Goal: Transaction & Acquisition: Purchase product/service

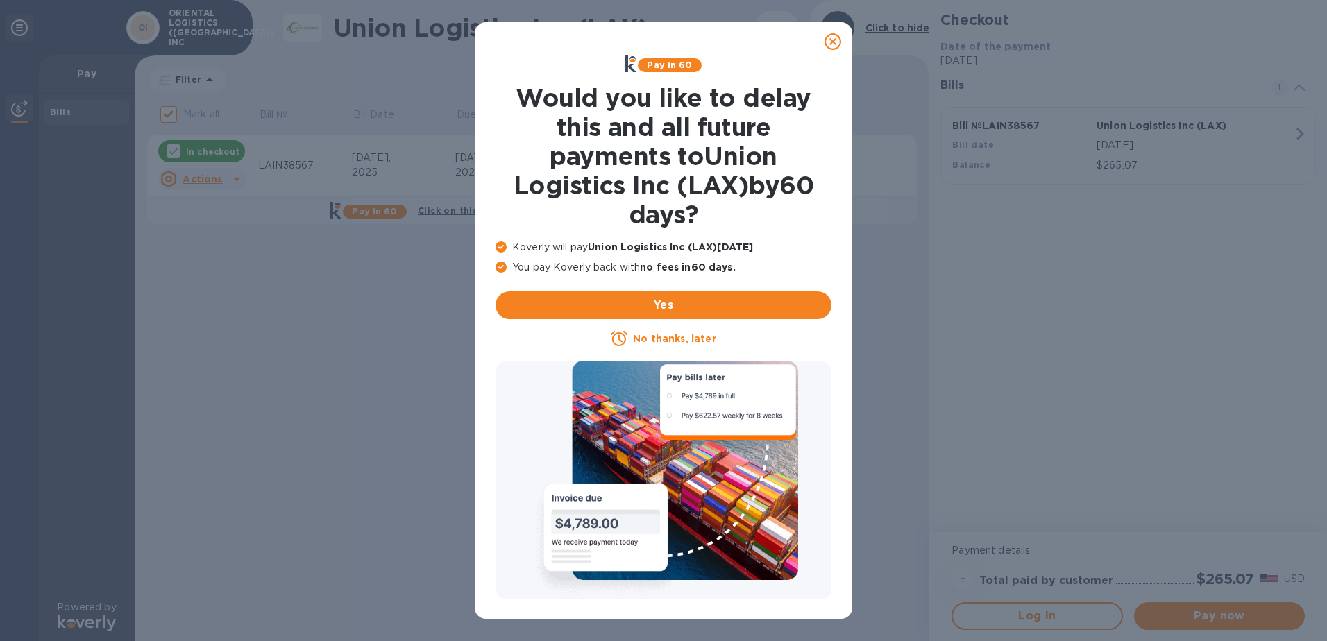
click at [834, 40] on icon at bounding box center [833, 41] width 17 height 17
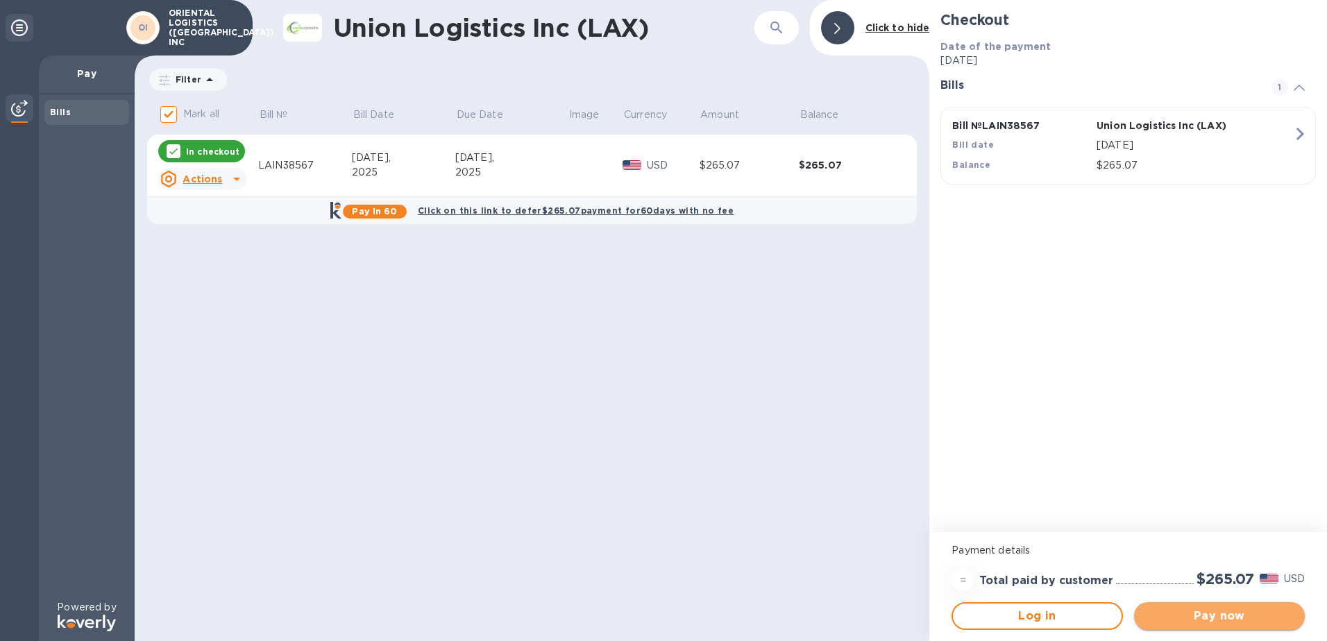
click at [1259, 619] on span "Pay now" at bounding box center [1219, 616] width 149 height 17
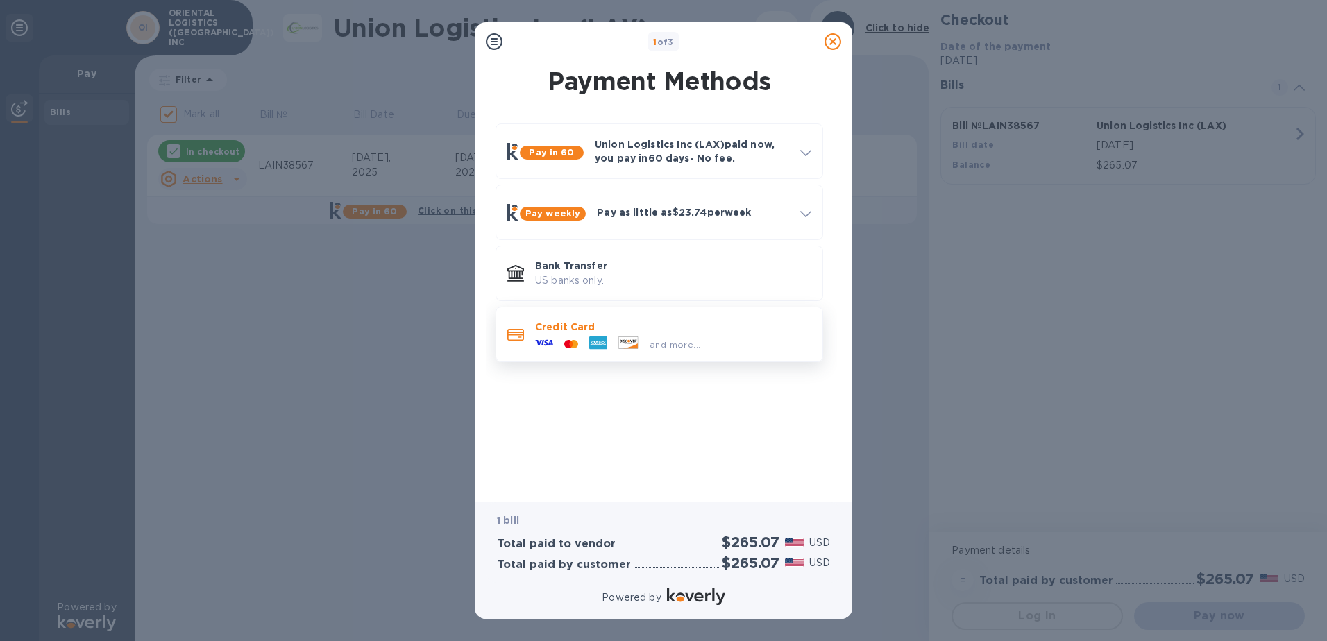
click at [696, 332] on p "Credit Card" at bounding box center [673, 327] width 276 height 14
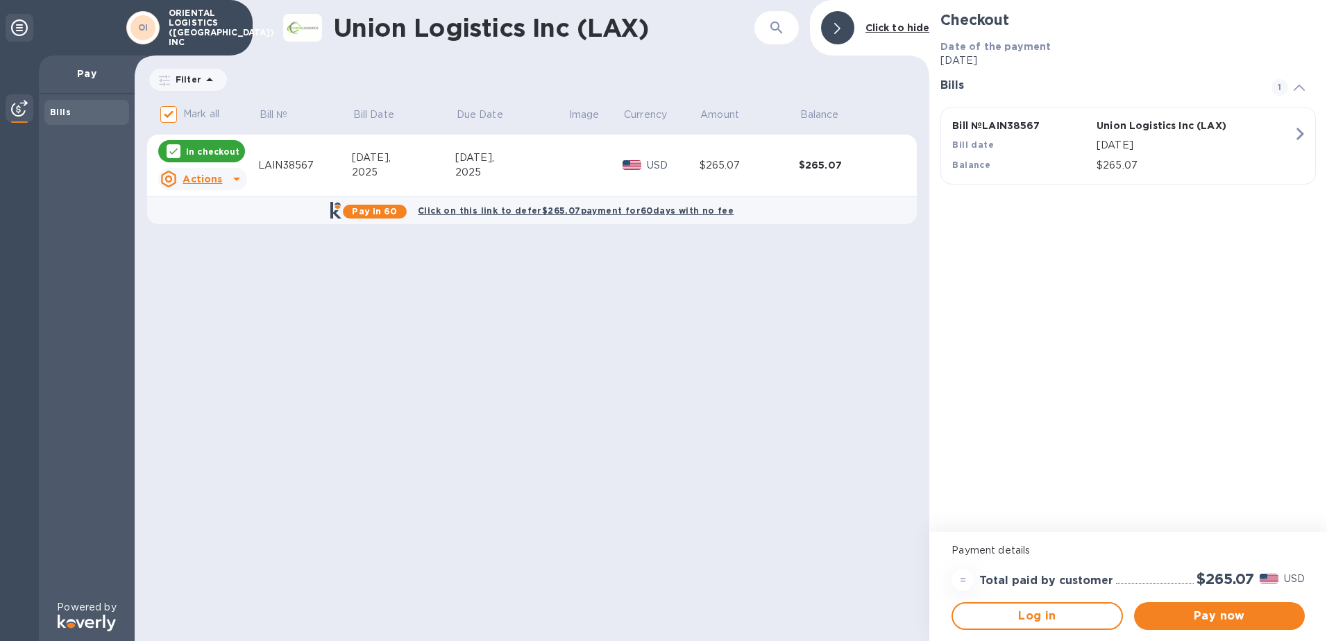
click at [651, 381] on div "Union Logistics Inc (LAX) ​ Click to hide Filter Amount Mark all Bill № Bill Da…" at bounding box center [532, 320] width 795 height 641
click at [1196, 630] on button "Pay now" at bounding box center [1219, 616] width 171 height 28
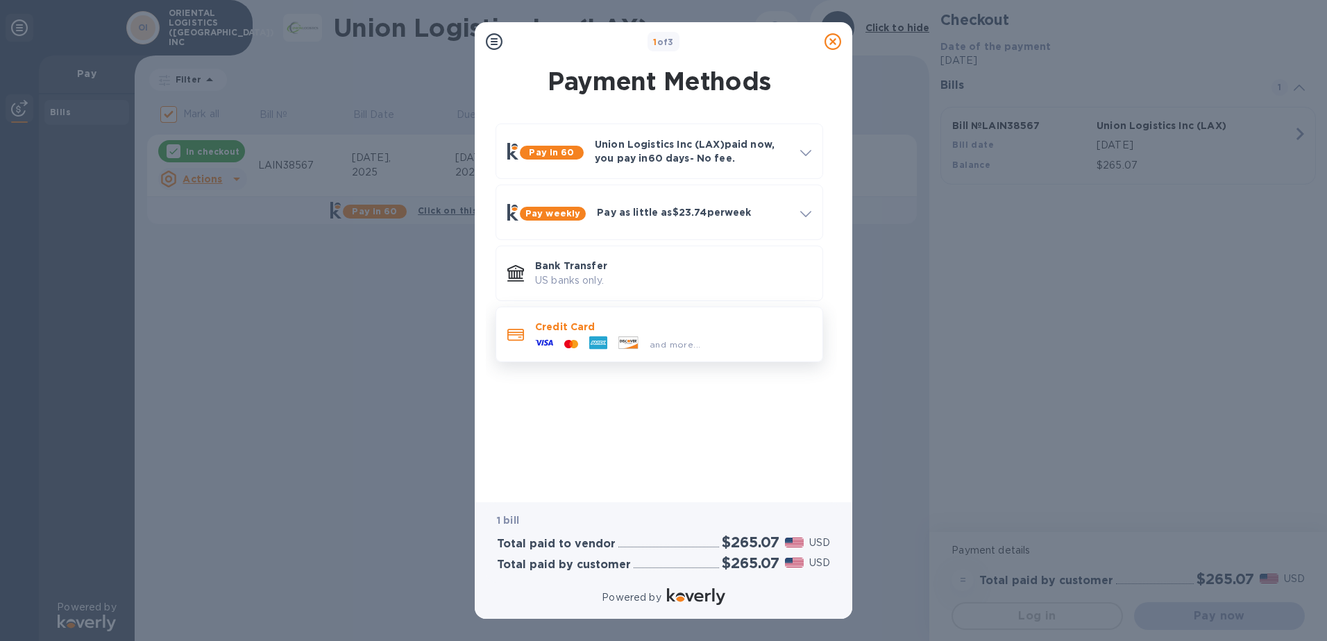
click at [555, 334] on div at bounding box center [544, 344] width 29 height 21
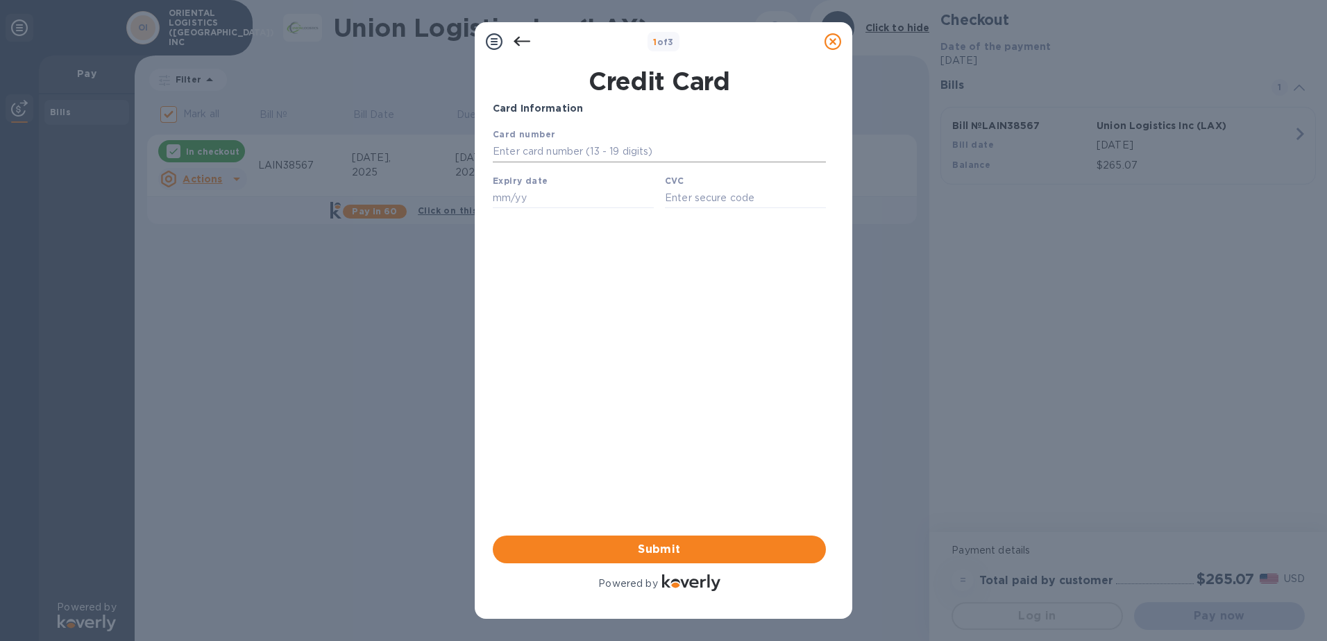
click at [591, 155] on input "text" at bounding box center [659, 152] width 333 height 21
drag, startPoint x: 592, startPoint y: 149, endPoint x: 564, endPoint y: 155, distance: 29.1
click at [564, 155] on input "text" at bounding box center [659, 152] width 333 height 21
type input "[CREDIT_CARD_NUMBER]"
type input "05/29"
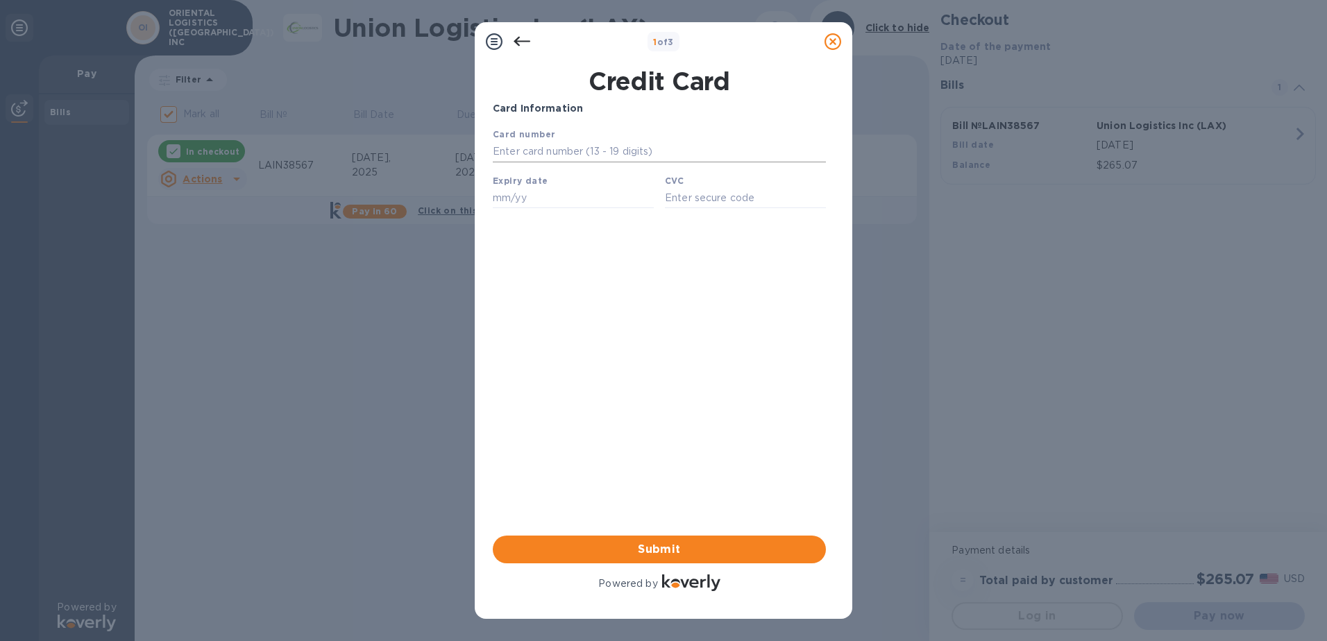
type input "9597"
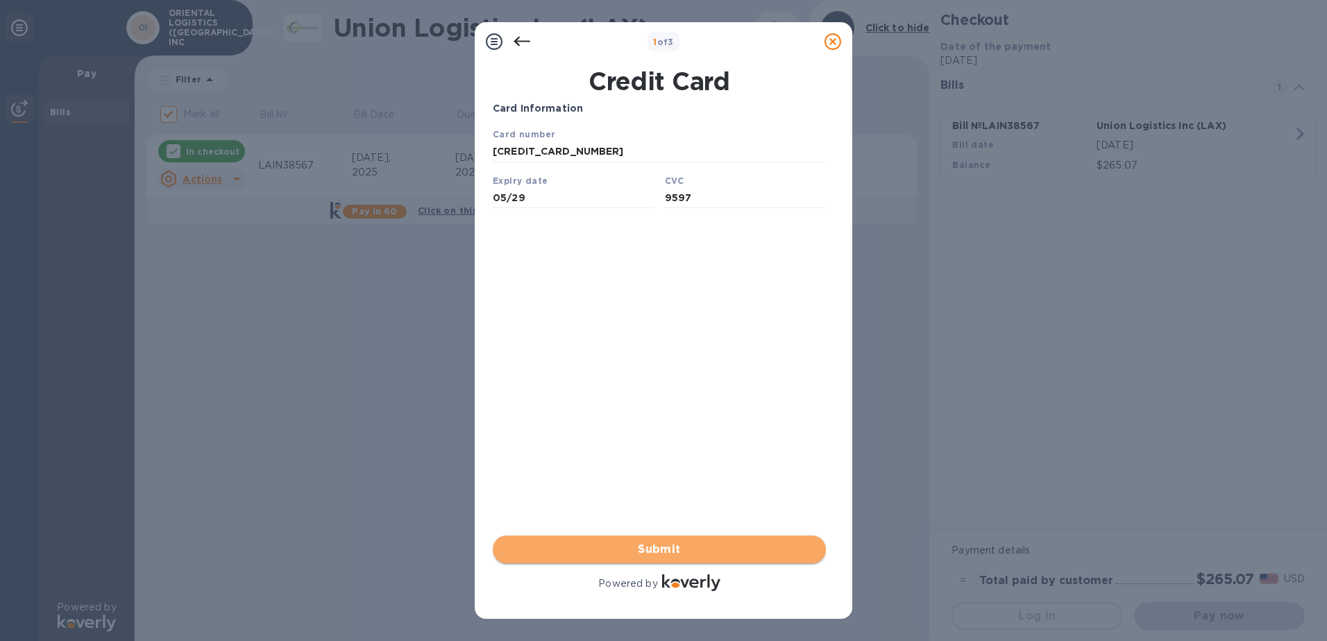
click at [604, 545] on span "Submit" at bounding box center [659, 549] width 311 height 17
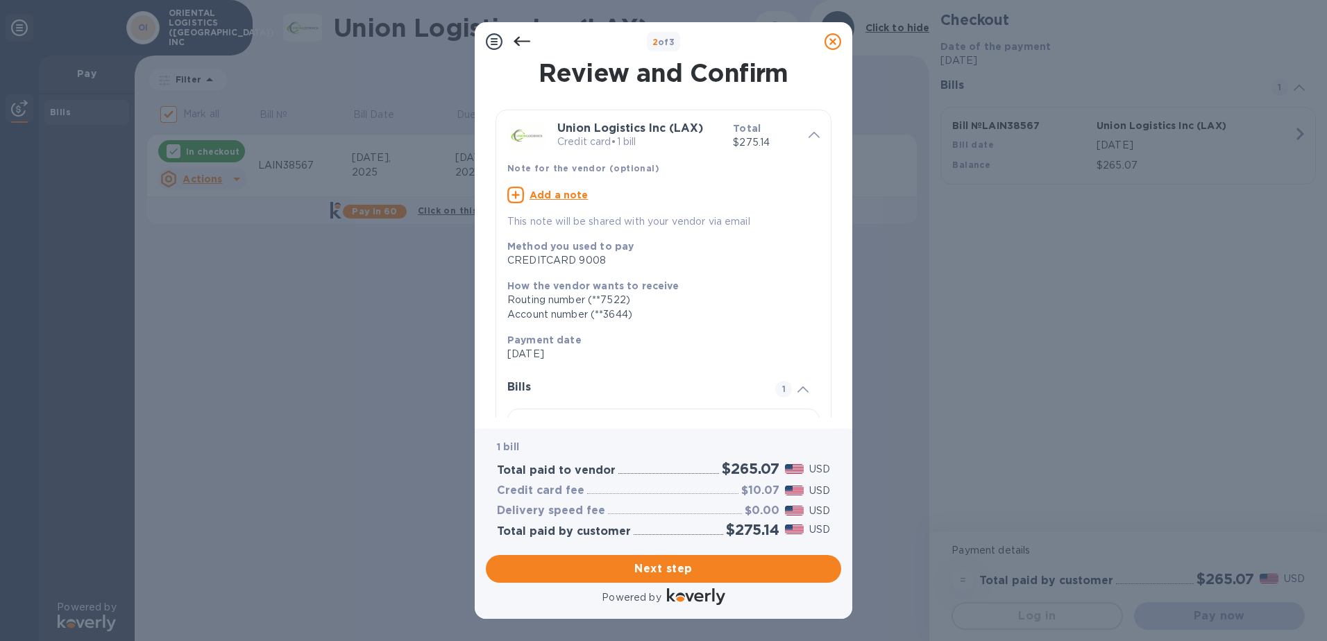
drag, startPoint x: 832, startPoint y: 230, endPoint x: 832, endPoint y: 253, distance: 22.9
click at [832, 253] on div "Review and Confirm Union Logistics Inc (LAX) Credit card • 1 bill Total $275.14…" at bounding box center [663, 239] width 355 height 357
drag, startPoint x: 841, startPoint y: 276, endPoint x: 848, endPoint y: 299, distance: 24.6
click at [848, 299] on div "Review and Confirm Union Logistics Inc (LAX) Credit card • 1 bill Total $275.14…" at bounding box center [664, 245] width 378 height 368
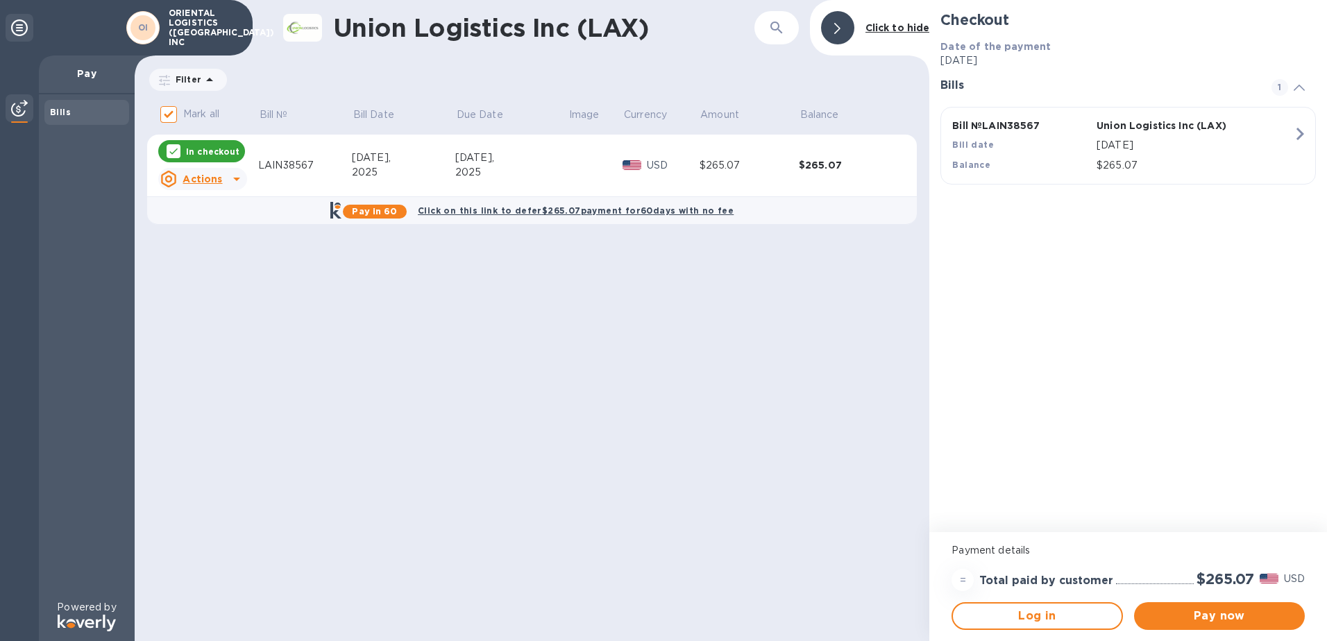
click at [481, 335] on div "Union Logistics Inc (LAX) ​ Click to hide Filter Amount Mark all Bill № Bill Da…" at bounding box center [532, 320] width 795 height 641
click at [575, 328] on div "Union Logistics Inc (LAX) ​ Click to hide Filter Amount Mark all Bill № Bill Da…" at bounding box center [532, 320] width 795 height 641
